Goal: Use online tool/utility: Utilize a website feature to perform a specific function

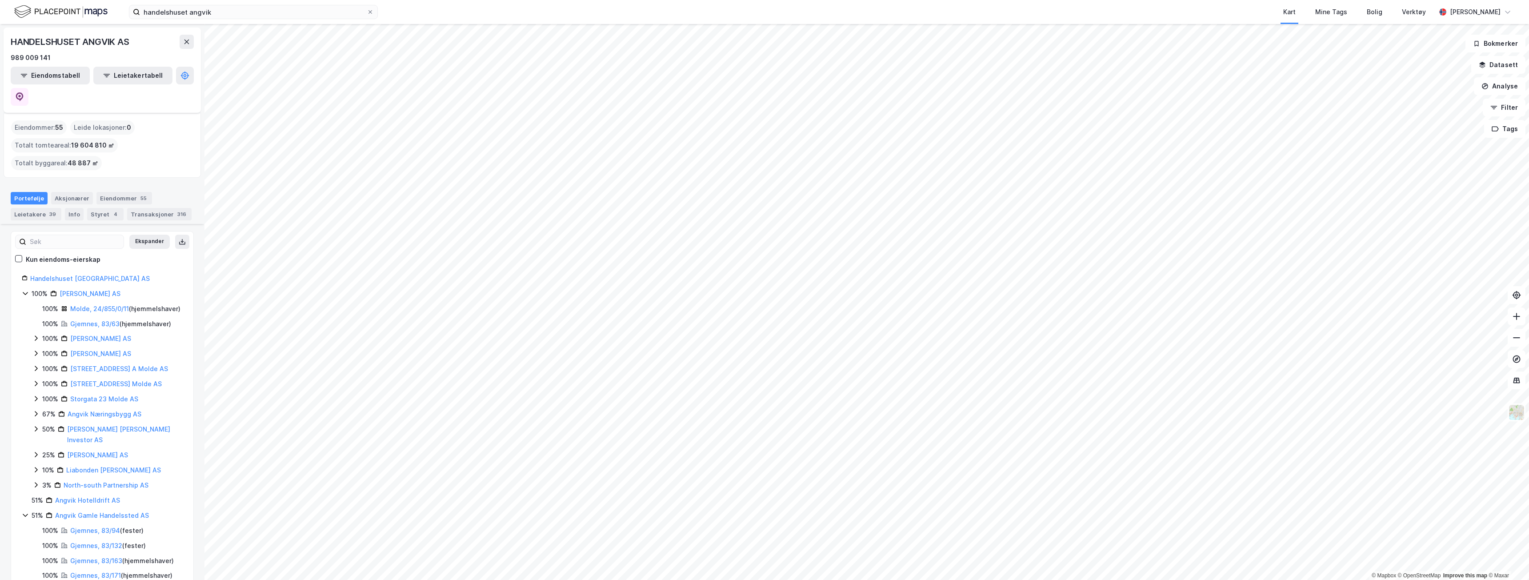
scroll to position [228, 0]
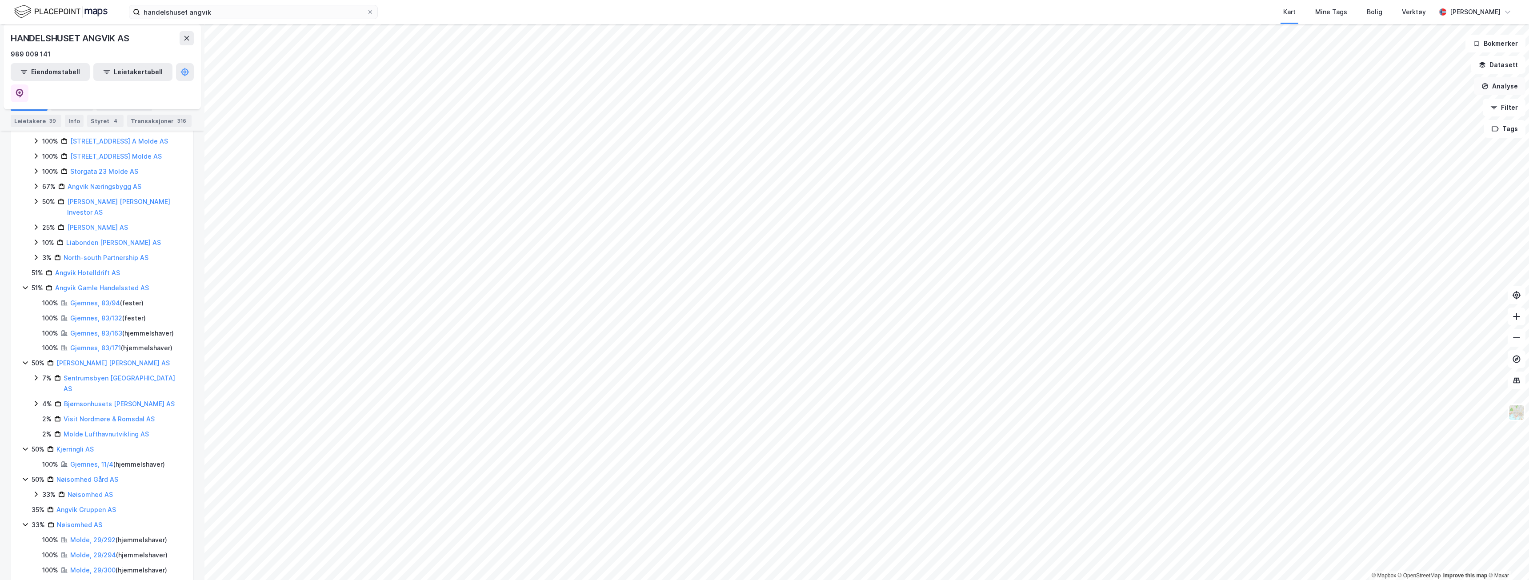
click at [1508, 90] on button "Analyse" at bounding box center [1499, 86] width 52 height 18
click at [1432, 107] on div "Tegn område" at bounding box center [1421, 105] width 77 height 8
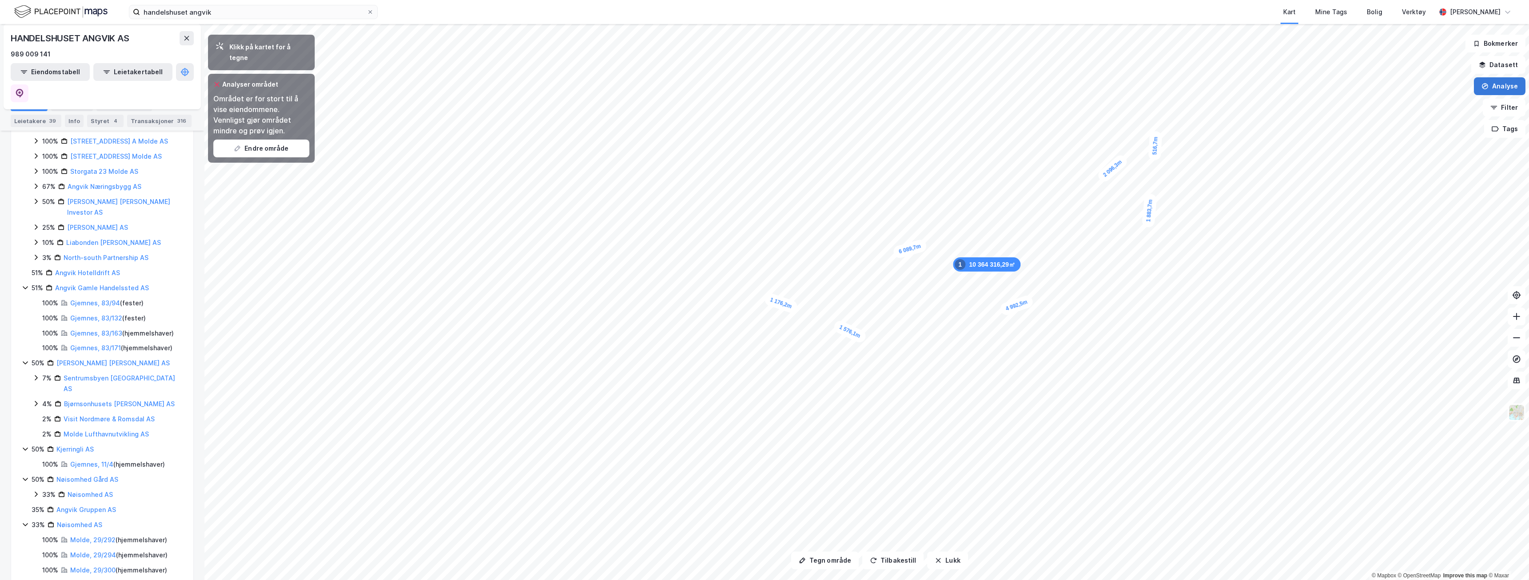
click at [1514, 89] on button "Analyse" at bounding box center [1499, 86] width 52 height 18
click at [1417, 83] on div "Mål avstand" at bounding box center [1416, 87] width 102 height 15
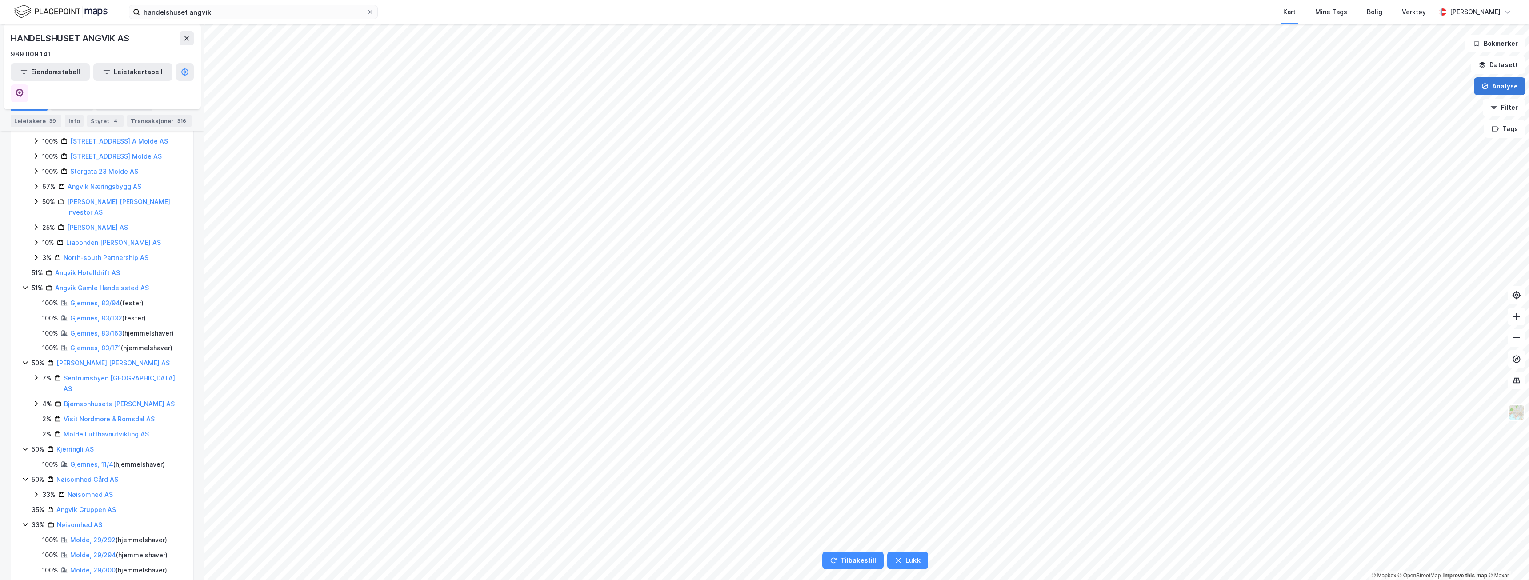
click at [1492, 87] on button "Analyse" at bounding box center [1499, 86] width 52 height 18
click at [1439, 100] on div "Tegn område" at bounding box center [1416, 105] width 102 height 15
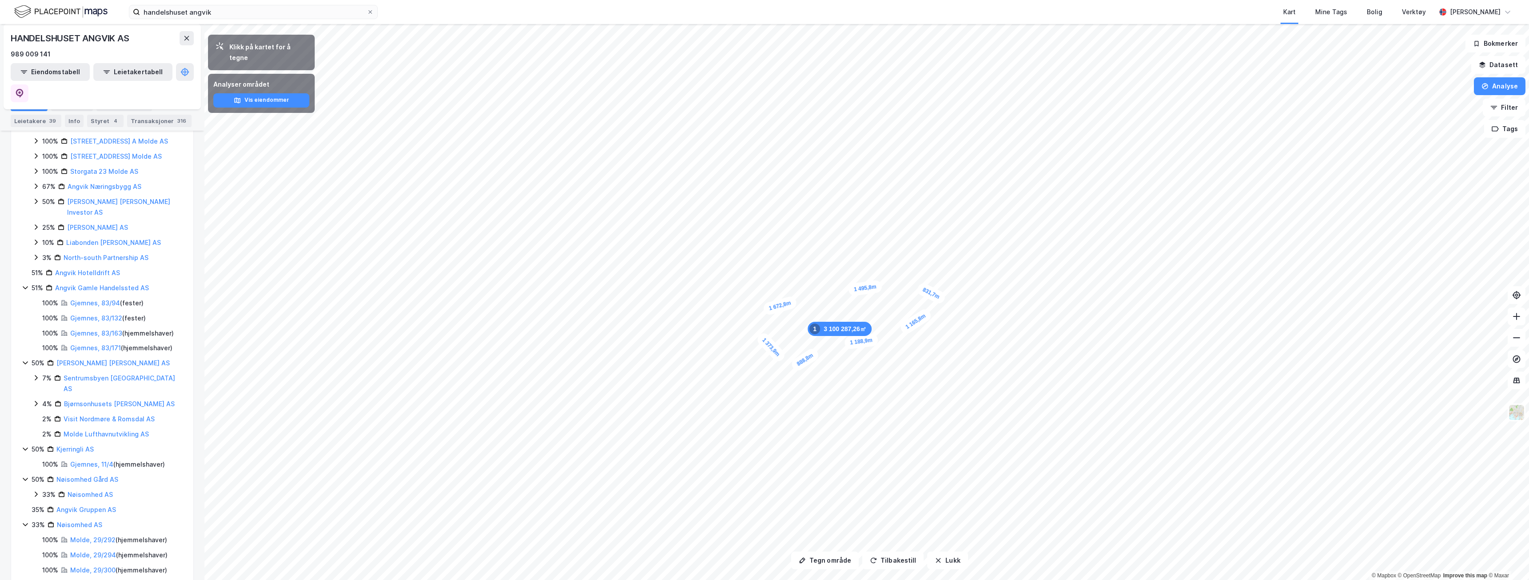
click at [257, 80] on div "Analyser området Vis eiendommer" at bounding box center [261, 93] width 107 height 39
click at [255, 93] on button "Vis eiendommer" at bounding box center [261, 100] width 96 height 14
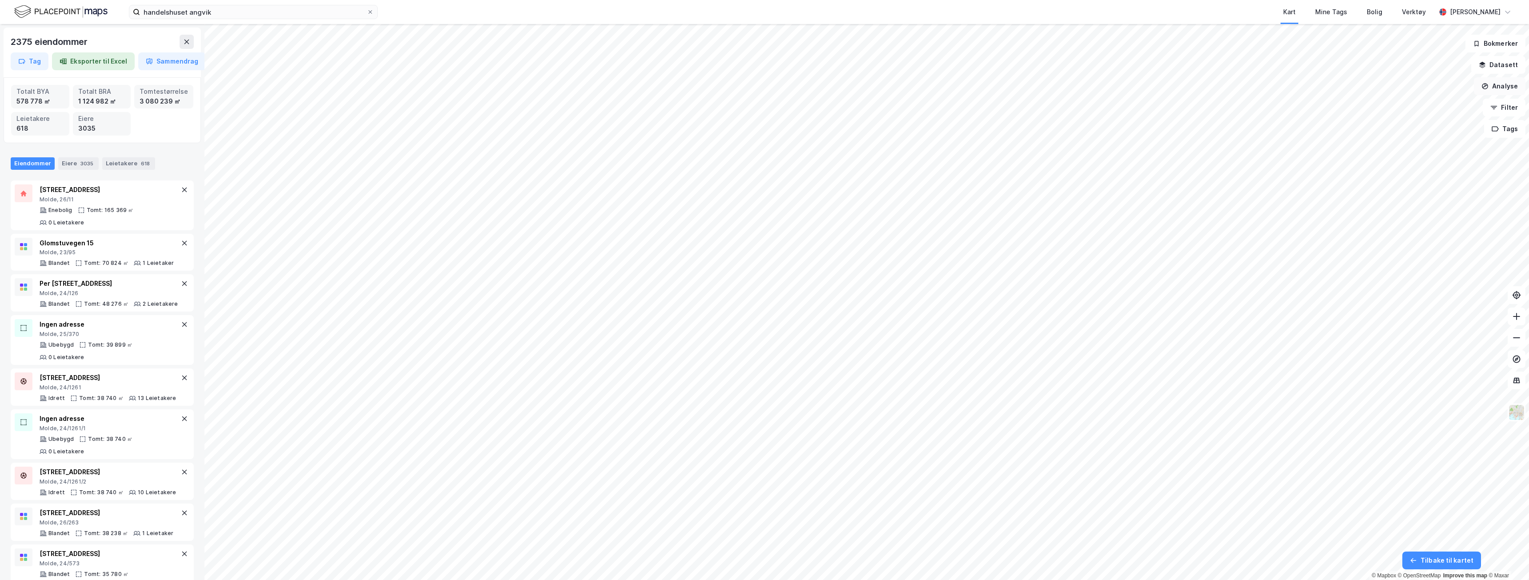
click at [1497, 91] on button "Analyse" at bounding box center [1499, 86] width 52 height 18
click at [172, 62] on button "Sammendrag" at bounding box center [172, 61] width 68 height 18
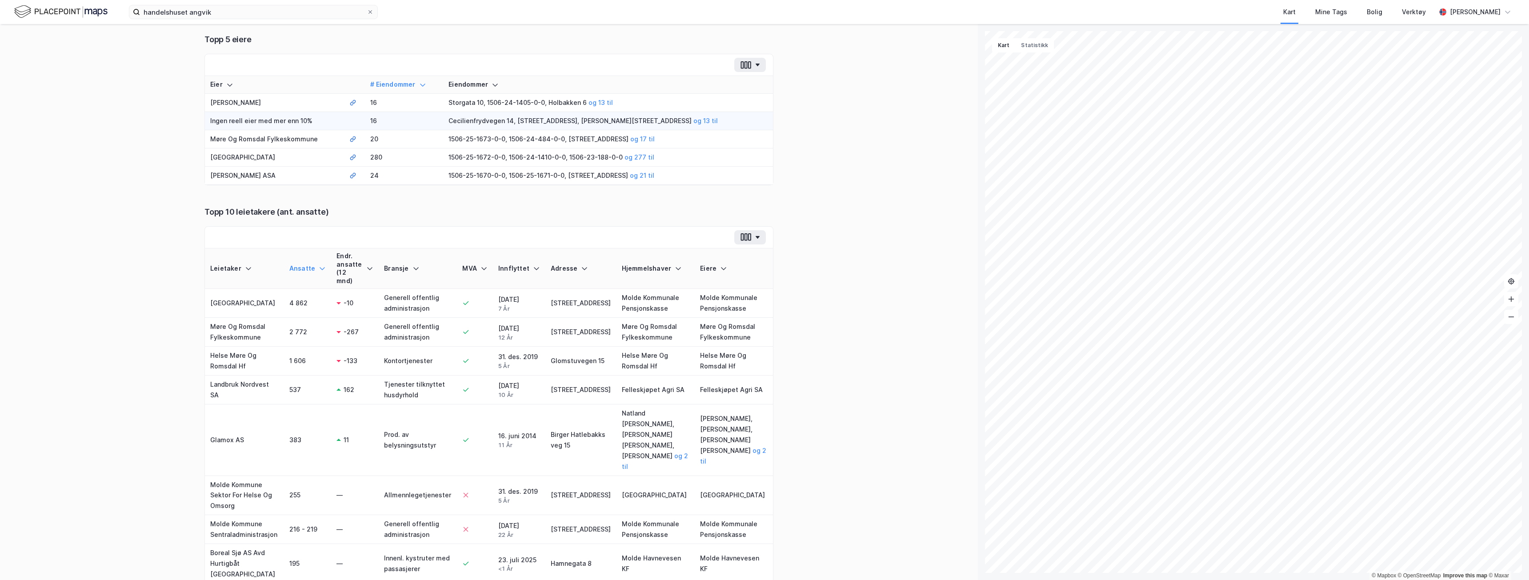
scroll to position [82, 0]
